Goal: Information Seeking & Learning: Compare options

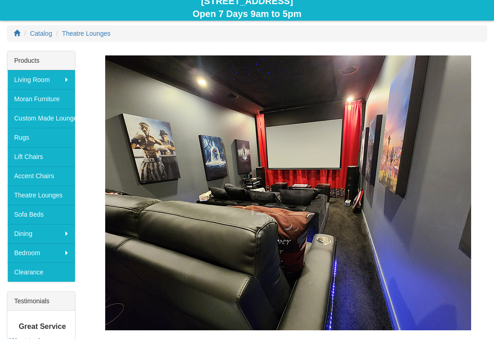
scroll to position [107, 0]
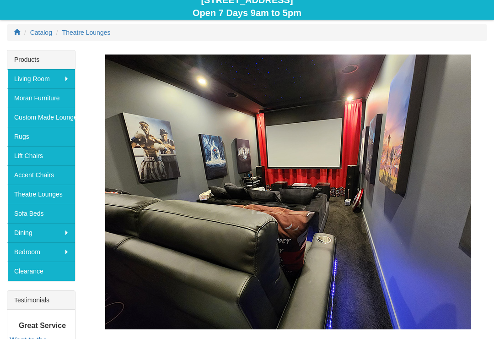
click at [36, 196] on link "Theatre Lounges" at bounding box center [41, 194] width 68 height 19
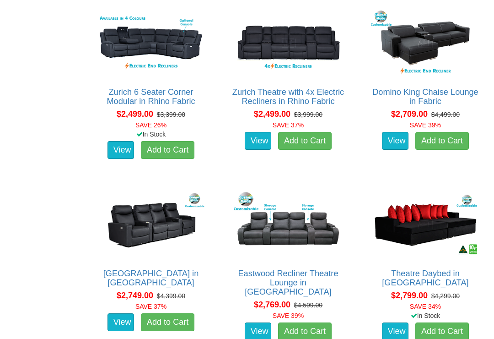
scroll to position [994, 0]
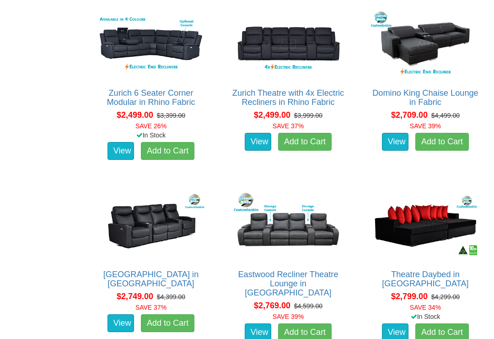
click at [433, 226] on img at bounding box center [425, 225] width 113 height 70
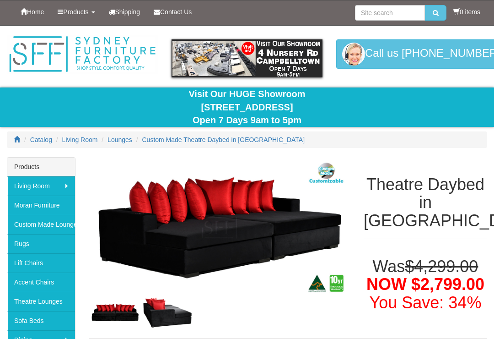
click at [281, 226] on img at bounding box center [219, 227] width 261 height 141
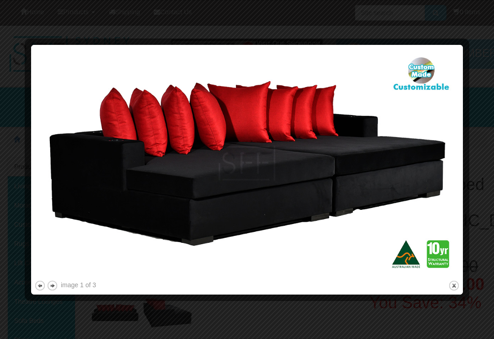
click at [436, 148] on img at bounding box center [247, 163] width 426 height 230
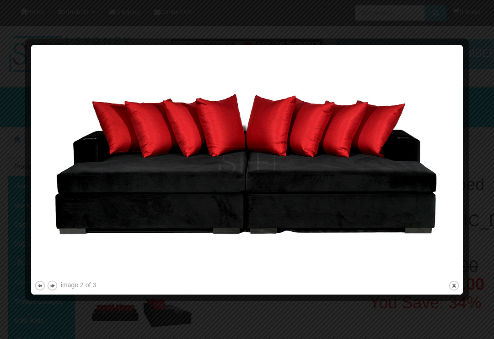
click at [449, 171] on img at bounding box center [247, 163] width 426 height 230
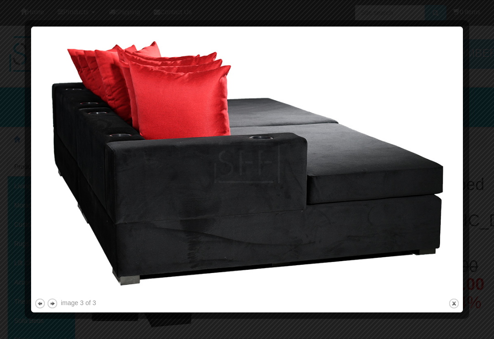
click at [433, 161] on img at bounding box center [247, 163] width 426 height 266
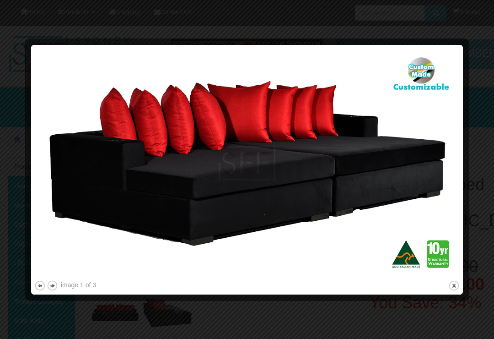
click at [453, 276] on img at bounding box center [247, 163] width 426 height 230
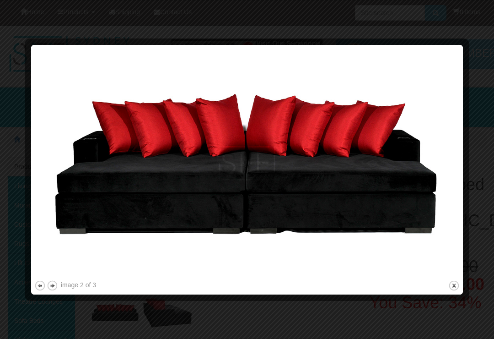
click at [453, 286] on button "close" at bounding box center [454, 285] width 11 height 11
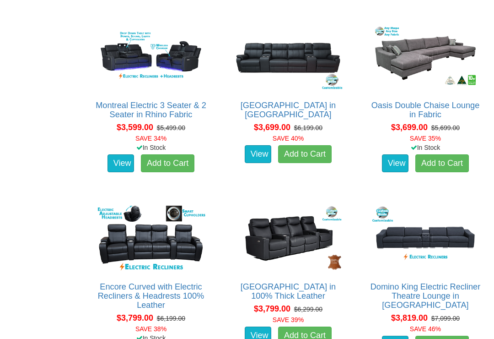
scroll to position [1707, 0]
click at [309, 67] on img at bounding box center [288, 57] width 113 height 70
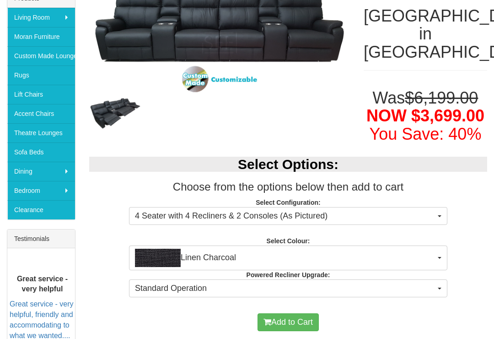
scroll to position [168, 0]
click at [437, 216] on button "4 Seater with 4 Recliners & 2 Consoles (As Pictured)" at bounding box center [288, 216] width 319 height 18
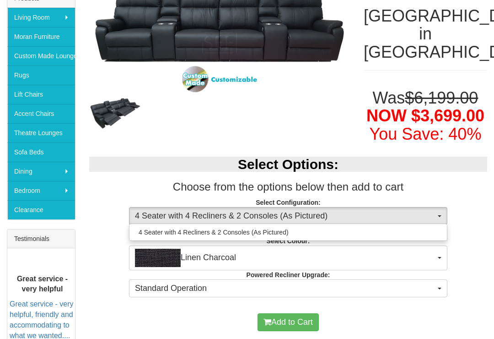
click at [477, 223] on div at bounding box center [247, 169] width 494 height 339
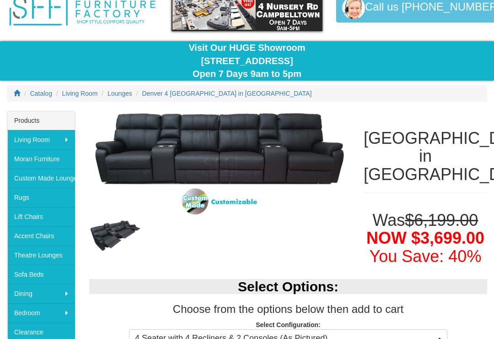
scroll to position [46, 0]
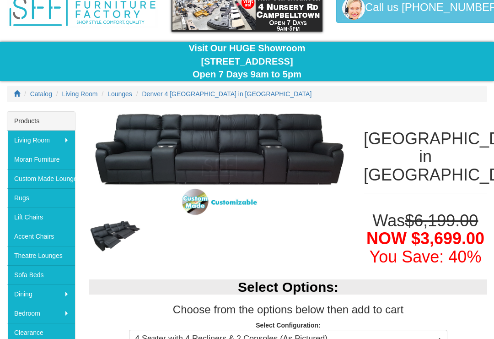
click at [308, 151] on img at bounding box center [219, 165] width 261 height 108
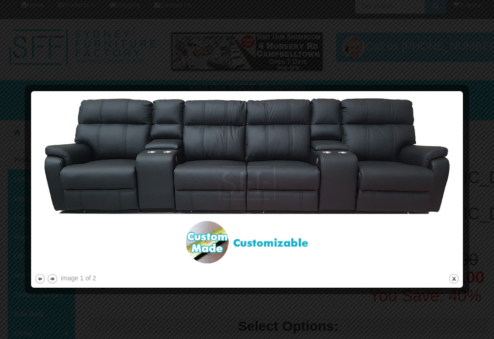
scroll to position [8, 0]
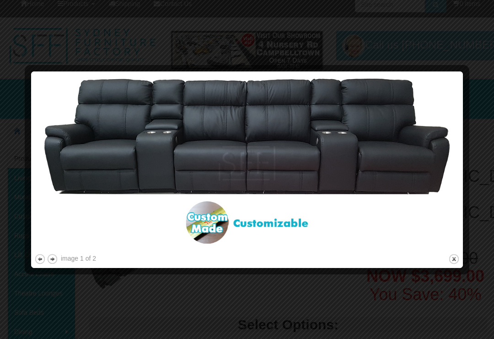
click at [57, 254] on button "next" at bounding box center [52, 258] width 11 height 11
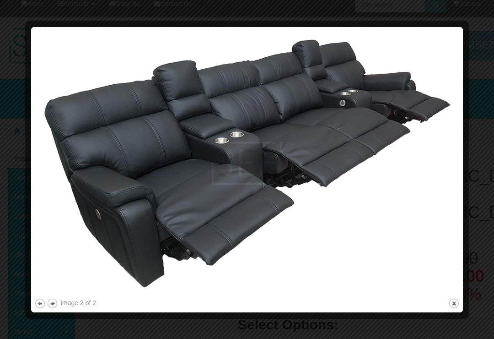
click at [479, 23] on div at bounding box center [247, 169] width 494 height 339
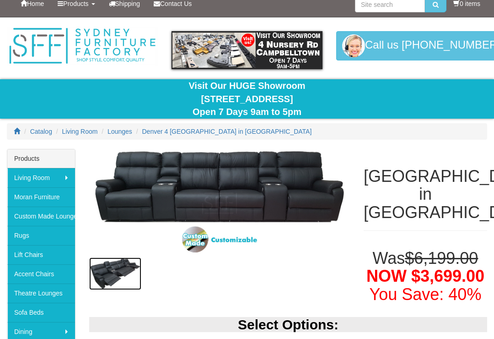
scroll to position [0, 0]
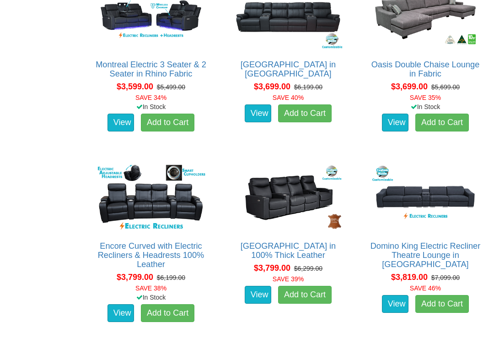
scroll to position [1747, 0]
click at [308, 247] on link "[GEOGRAPHIC_DATA] in 100% Thick Leather" at bounding box center [289, 250] width 96 height 18
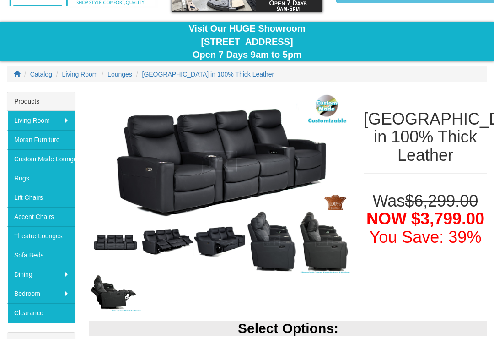
scroll to position [65, 0]
click at [272, 162] on img at bounding box center [219, 161] width 261 height 139
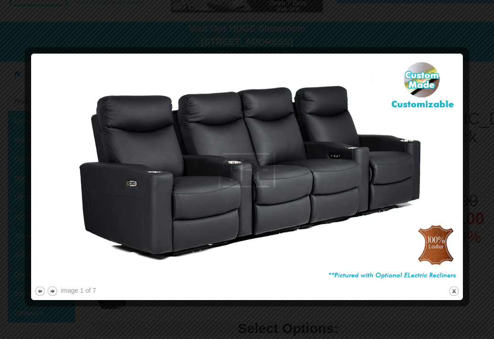
click at [56, 294] on button "next" at bounding box center [52, 290] width 11 height 11
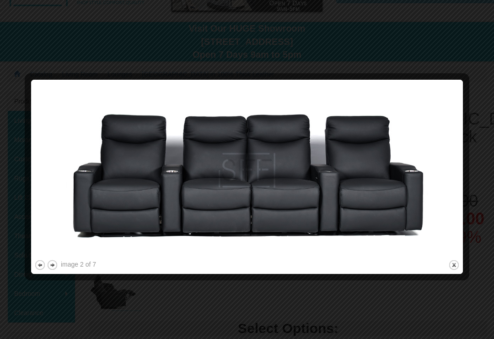
click at [54, 267] on button "next" at bounding box center [52, 264] width 11 height 11
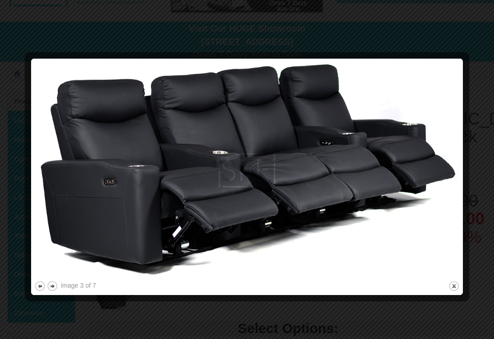
click at [56, 286] on button "next" at bounding box center [52, 285] width 11 height 11
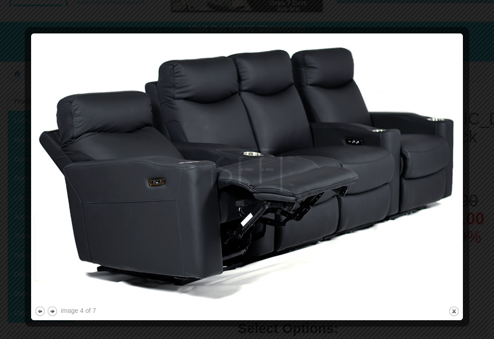
click at [58, 310] on button "next" at bounding box center [52, 310] width 11 height 11
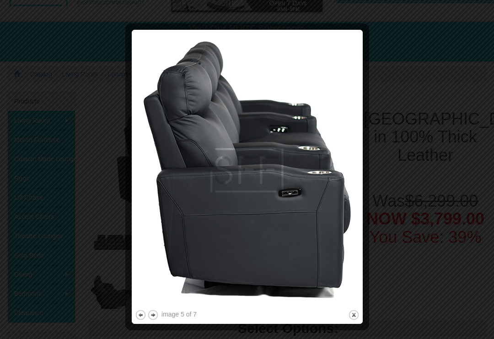
click at [155, 316] on button "next" at bounding box center [152, 314] width 11 height 11
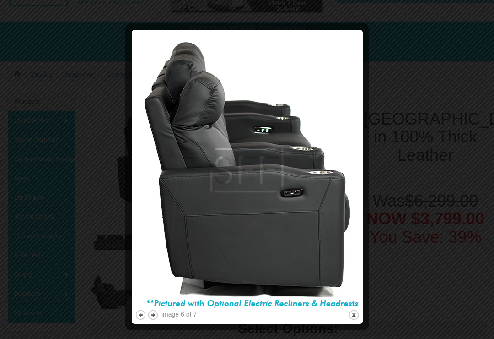
click at [156, 315] on button "next" at bounding box center [152, 314] width 11 height 11
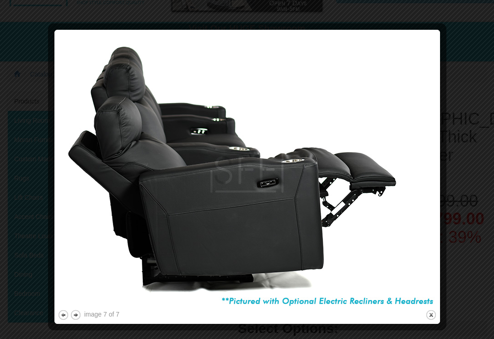
click at [81, 315] on button "next" at bounding box center [75, 314] width 11 height 11
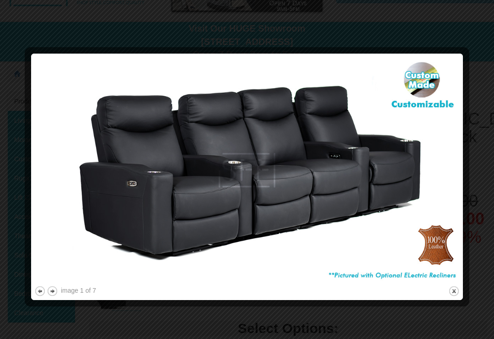
click at [455, 29] on div at bounding box center [247, 169] width 494 height 339
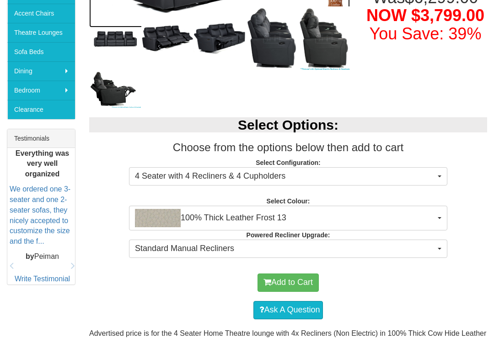
scroll to position [269, 0]
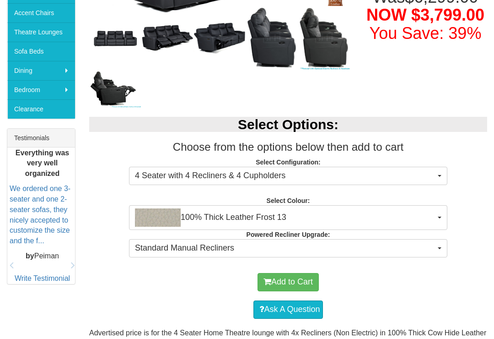
click at [436, 175] on button "4 Seater with 4 Recliners & 4 Cupholders" at bounding box center [288, 176] width 319 height 18
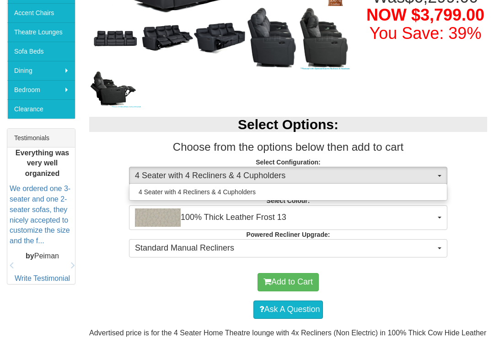
click at [470, 185] on div at bounding box center [247, 169] width 494 height 339
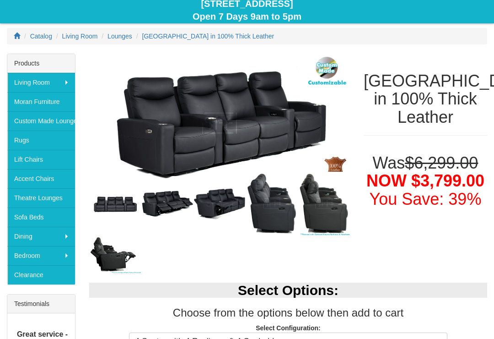
scroll to position [103, 0]
